Goal: Find contact information: Find contact information

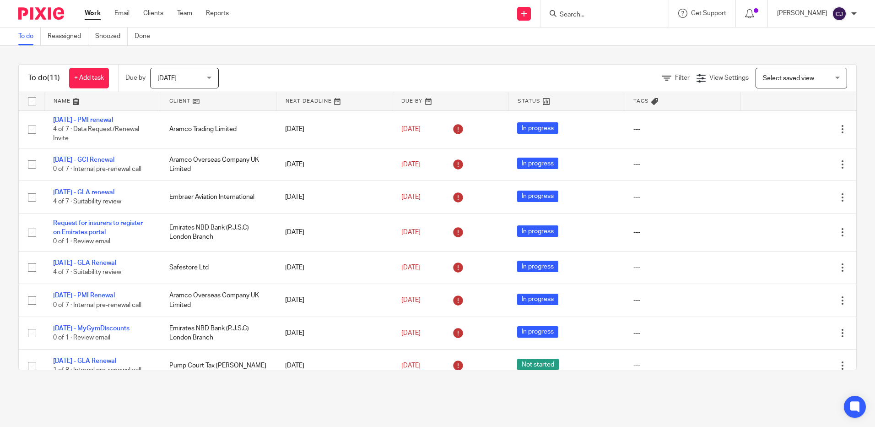
scroll to position [114, 0]
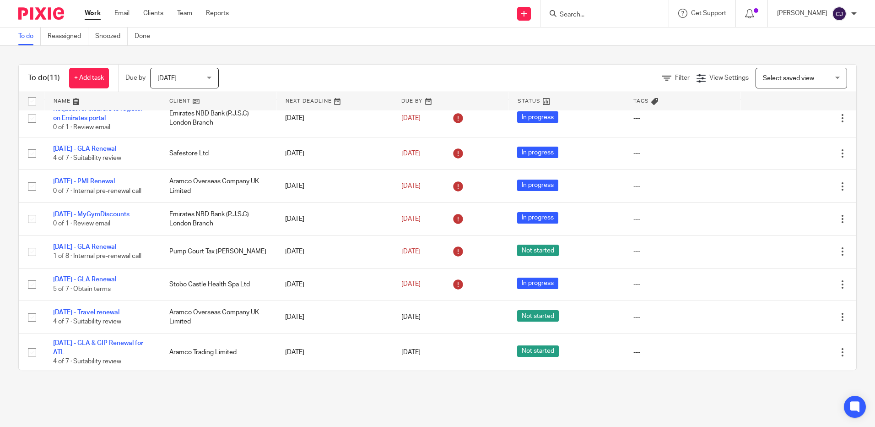
click at [619, 20] on div at bounding box center [605, 13] width 128 height 27
click at [609, 13] on input "Search" at bounding box center [600, 15] width 82 height 8
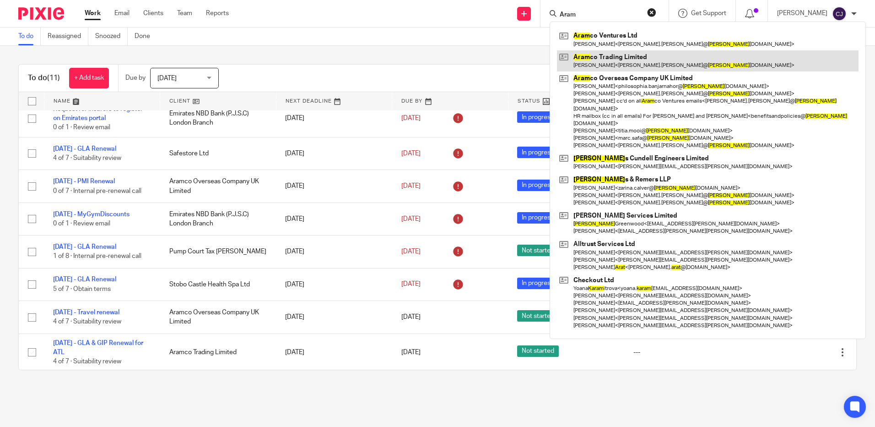
type input "Aram"
click at [617, 53] on link at bounding box center [708, 60] width 302 height 21
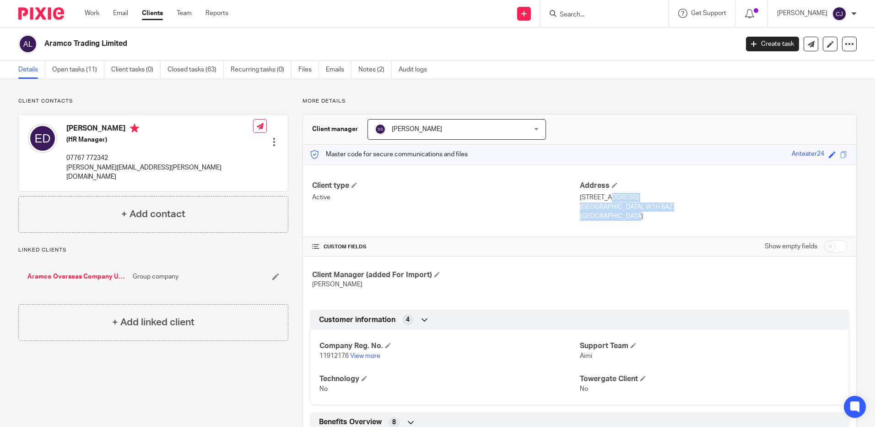
drag, startPoint x: 604, startPoint y: 215, endPoint x: 577, endPoint y: 196, distance: 32.9
click at [580, 196] on div "Address 10 Portman Square London, W1H 6AZ England" at bounding box center [713, 201] width 267 height 40
copy div "10 Portman Square London, W1H 6AZ England"
drag, startPoint x: 112, startPoint y: 155, endPoint x: 68, endPoint y: 156, distance: 44.0
click at [68, 156] on p "07767 772342" at bounding box center [159, 157] width 187 height 9
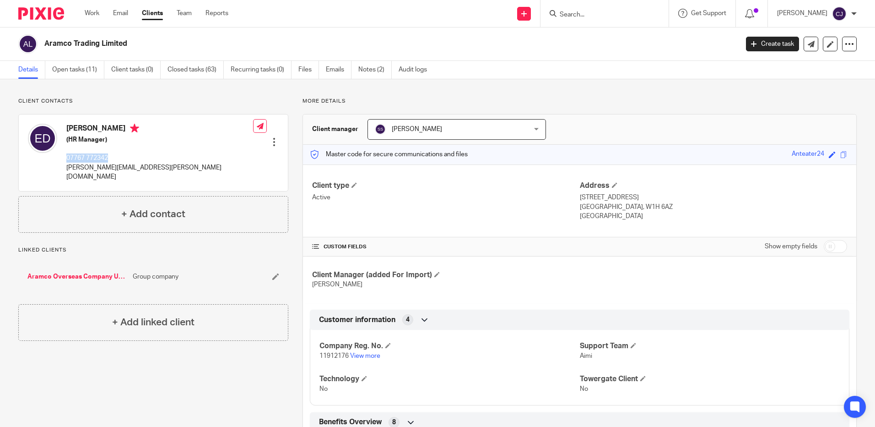
copy p "07767 772342"
click at [165, 166] on p "estelle.dubey@aramcotrading.co.uk" at bounding box center [159, 172] width 187 height 19
drag, startPoint x: 176, startPoint y: 166, endPoint x: 67, endPoint y: 163, distance: 108.5
click at [67, 163] on div "Estelle Dubey (HR Manager) 07767 772342 estelle.dubey@aramcotrading.co.uk Edit …" at bounding box center [153, 152] width 269 height 76
drag, startPoint x: 67, startPoint y: 163, endPoint x: 81, endPoint y: 164, distance: 13.3
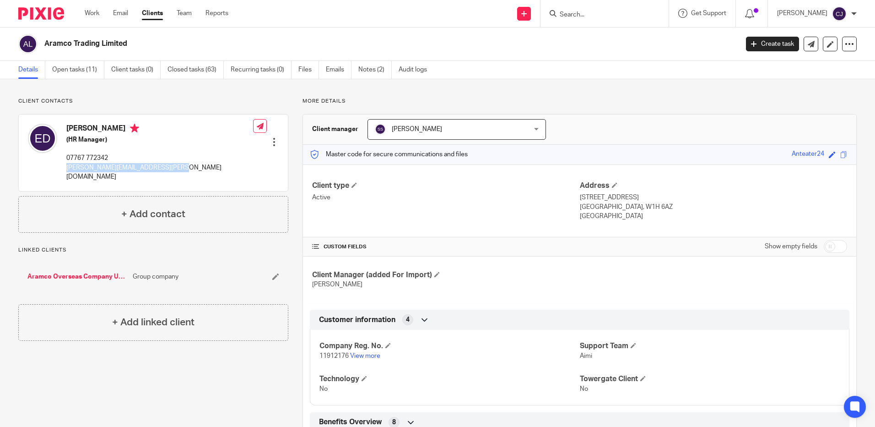
copy p "estelle.dubey@aramcotrading.co.uk"
